Goal: Task Accomplishment & Management: Use online tool/utility

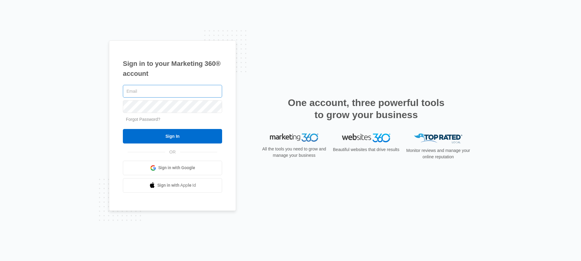
click at [148, 88] on input "text" at bounding box center [172, 91] width 99 height 13
click at [270, 105] on div "One account, three powerful tools to grow your business" at bounding box center [366, 115] width 212 height 37
click at [160, 93] on input "text" at bounding box center [172, 91] width 99 height 13
type input "[PERSON_NAME][EMAIL_ADDRESS][DOMAIN_NAME]"
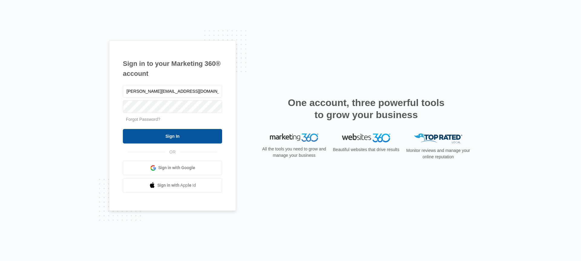
click at [172, 142] on input "Sign In" at bounding box center [172, 136] width 99 height 15
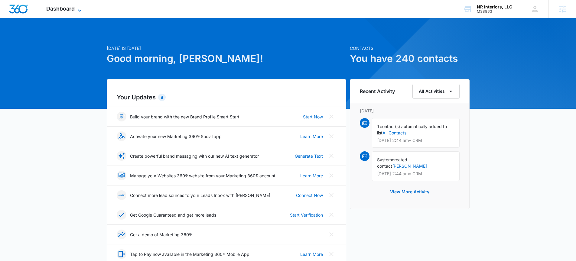
click at [70, 9] on span "Dashboard" at bounding box center [60, 8] width 28 height 6
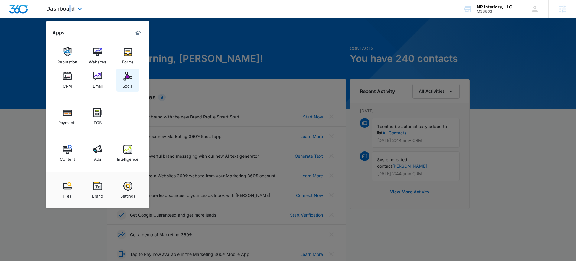
click at [120, 76] on link "Social" at bounding box center [127, 80] width 23 height 23
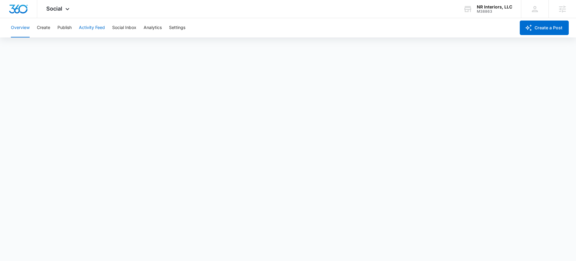
click at [90, 26] on button "Activity Feed" at bounding box center [92, 27] width 26 height 19
click at [63, 27] on button "Publish" at bounding box center [64, 27] width 14 height 19
click at [47, 50] on button "Schedules" at bounding box center [46, 46] width 21 height 17
click at [18, 47] on button "Calendar" at bounding box center [20, 46] width 18 height 17
click at [47, 48] on button "Schedules" at bounding box center [46, 46] width 21 height 17
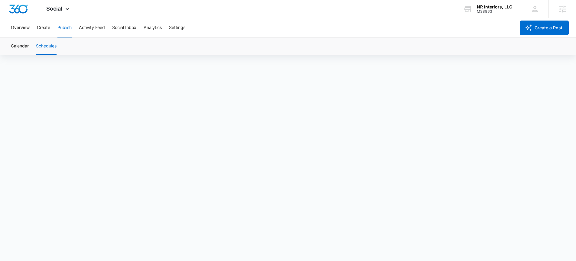
scroll to position [4, 0]
click at [62, 10] on span "Social" at bounding box center [54, 8] width 16 height 6
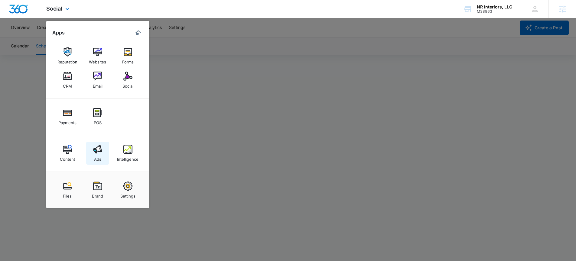
click at [102, 154] on link "Ads" at bounding box center [97, 153] width 23 height 23
